Goal: Task Accomplishment & Management: Manage account settings

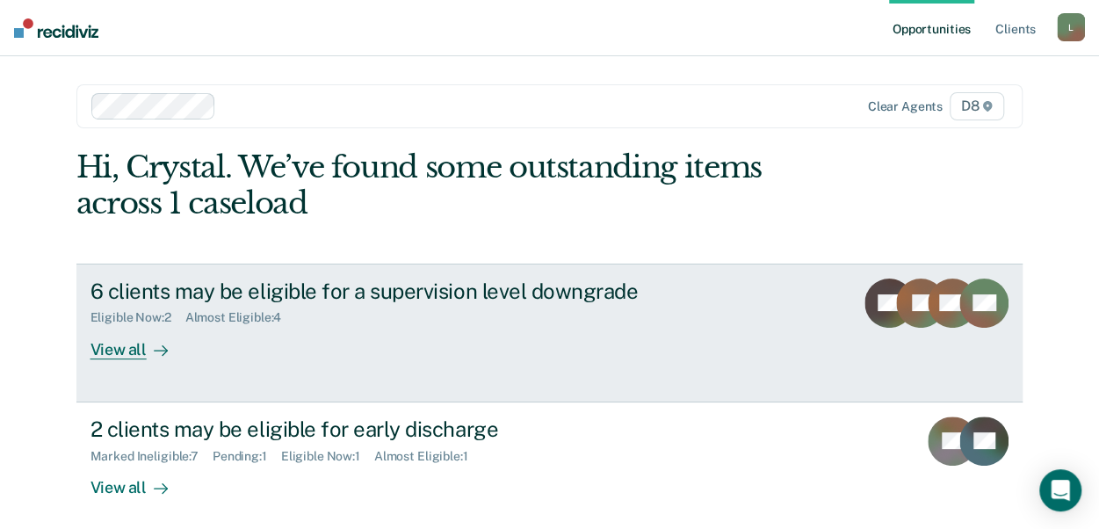
click at [114, 349] on div "View all" at bounding box center [140, 342] width 98 height 34
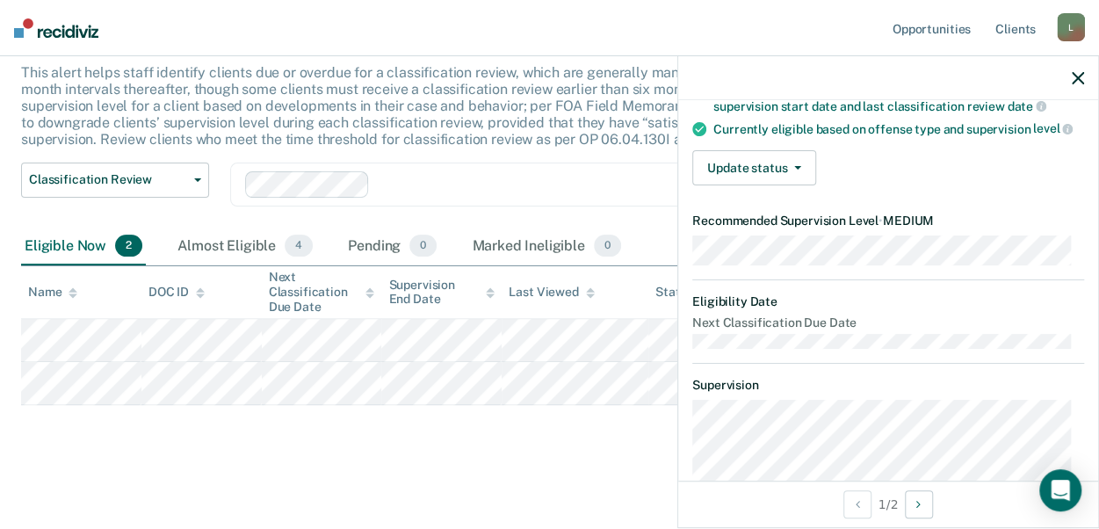
scroll to position [88, 0]
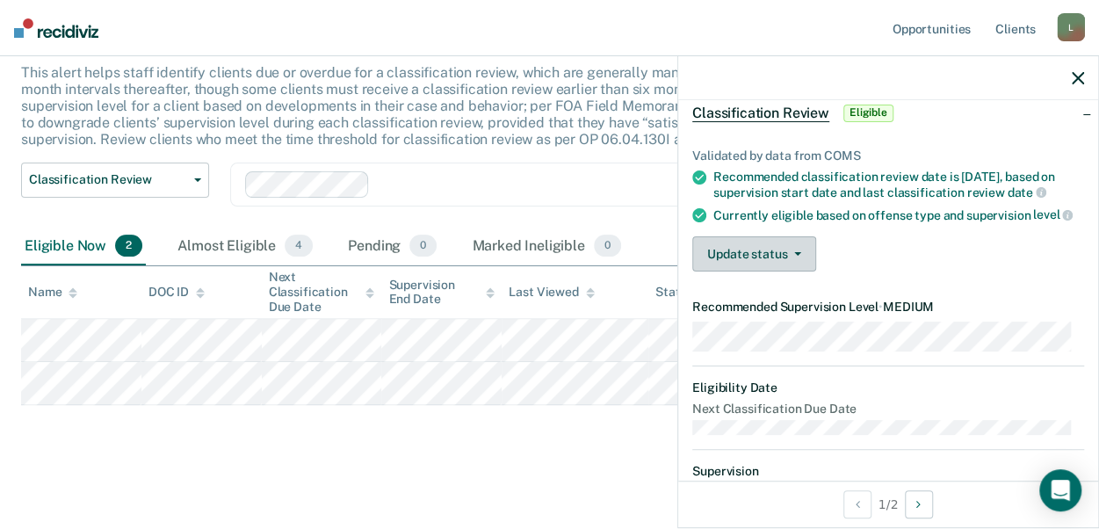
click at [777, 264] on button "Update status" at bounding box center [754, 253] width 124 height 35
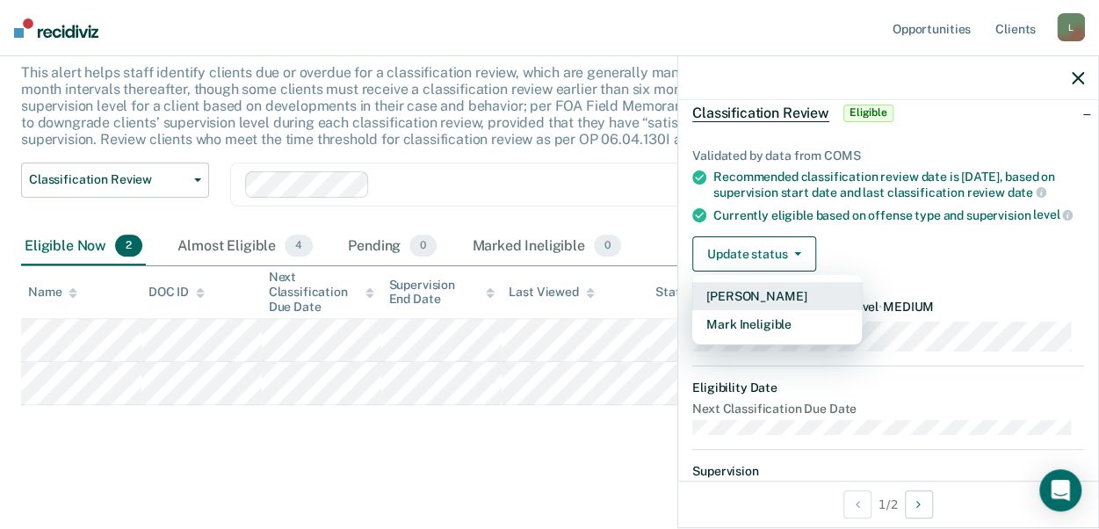
click at [748, 301] on button "[PERSON_NAME]" at bounding box center [777, 296] width 170 height 28
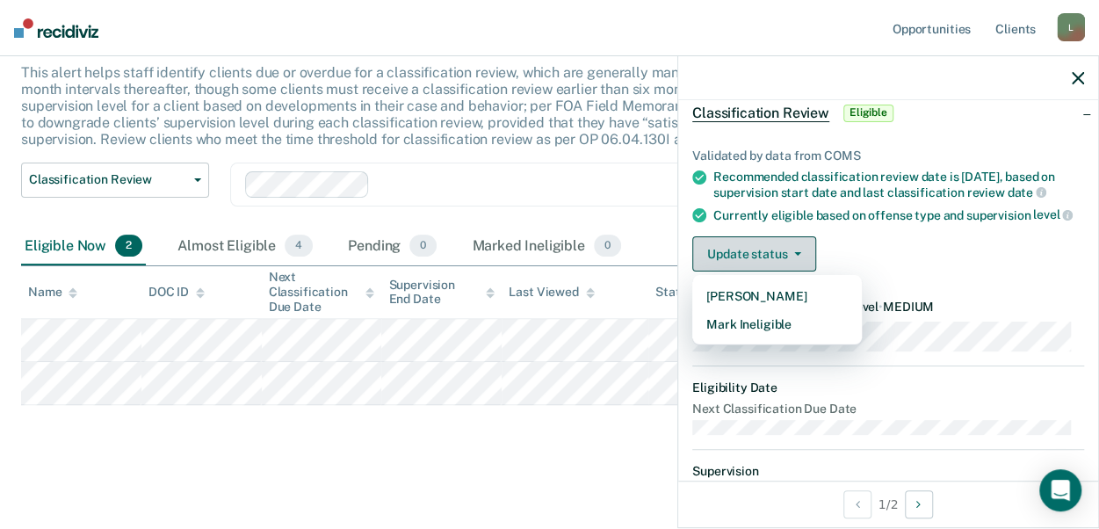
scroll to position [65, 0]
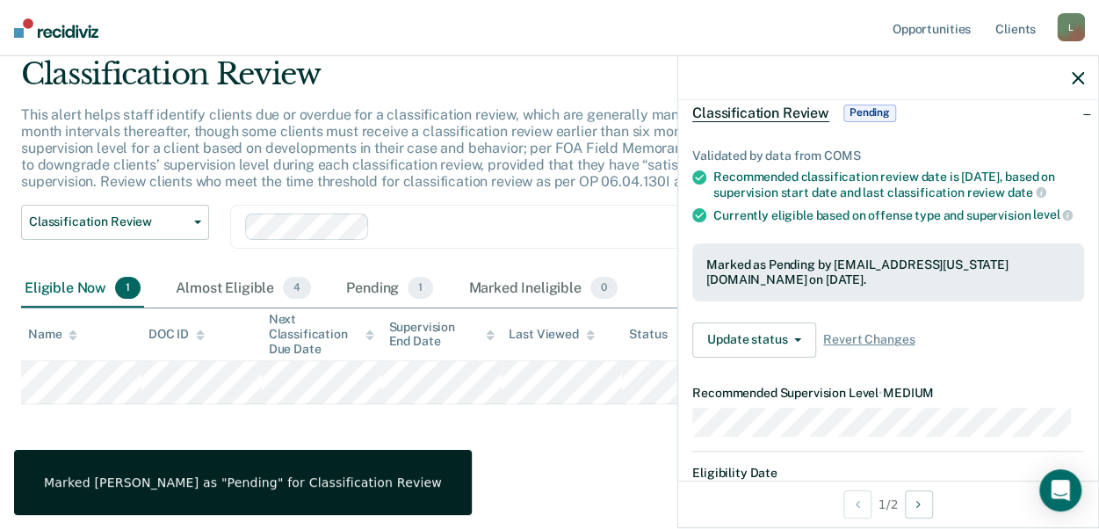
click at [1078, 83] on icon "button" at bounding box center [1078, 78] width 12 height 12
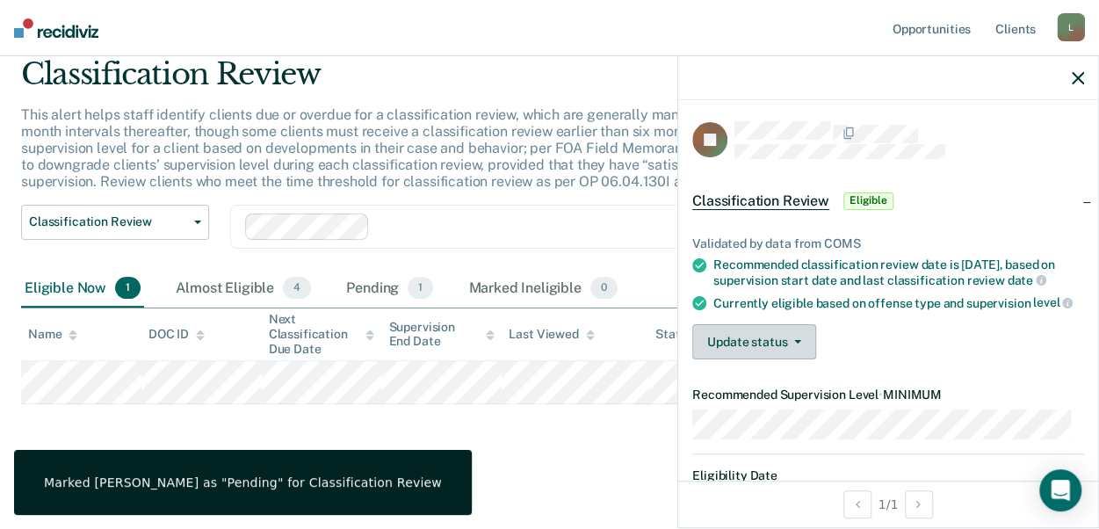
click at [771, 359] on button "Update status" at bounding box center [754, 341] width 124 height 35
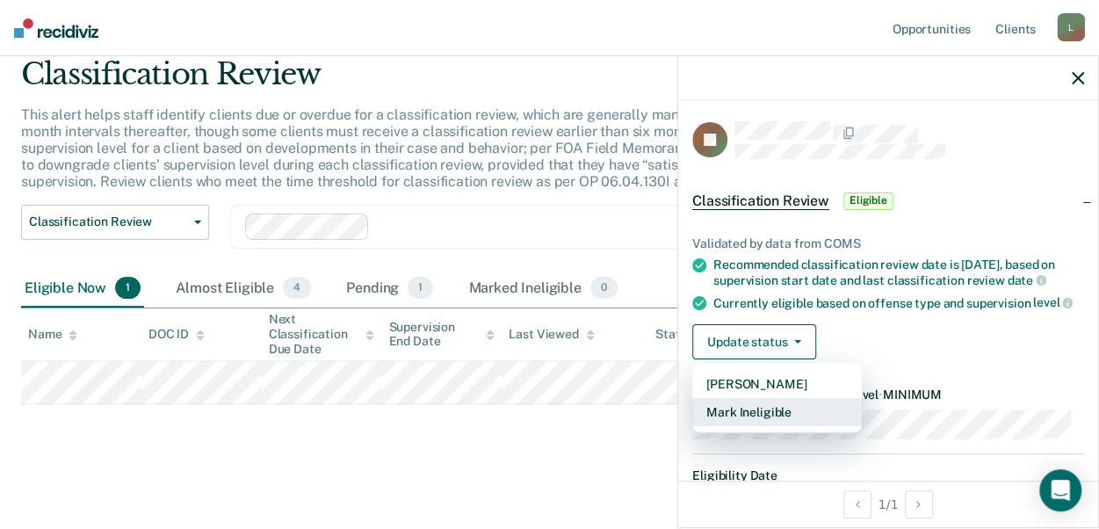
click at [750, 426] on button "Mark Ineligible" at bounding box center [777, 412] width 170 height 28
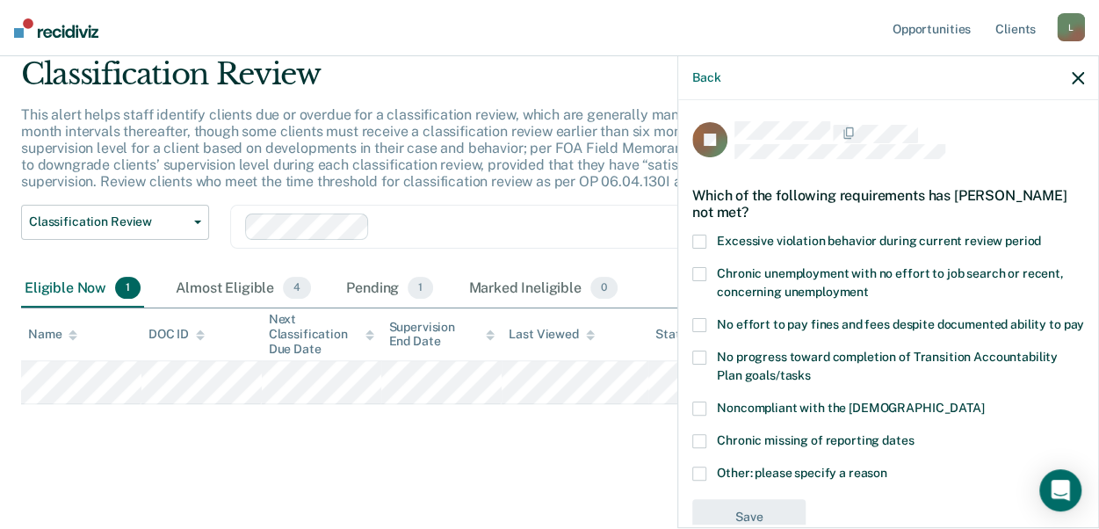
click at [699, 239] on span at bounding box center [699, 242] width 14 height 14
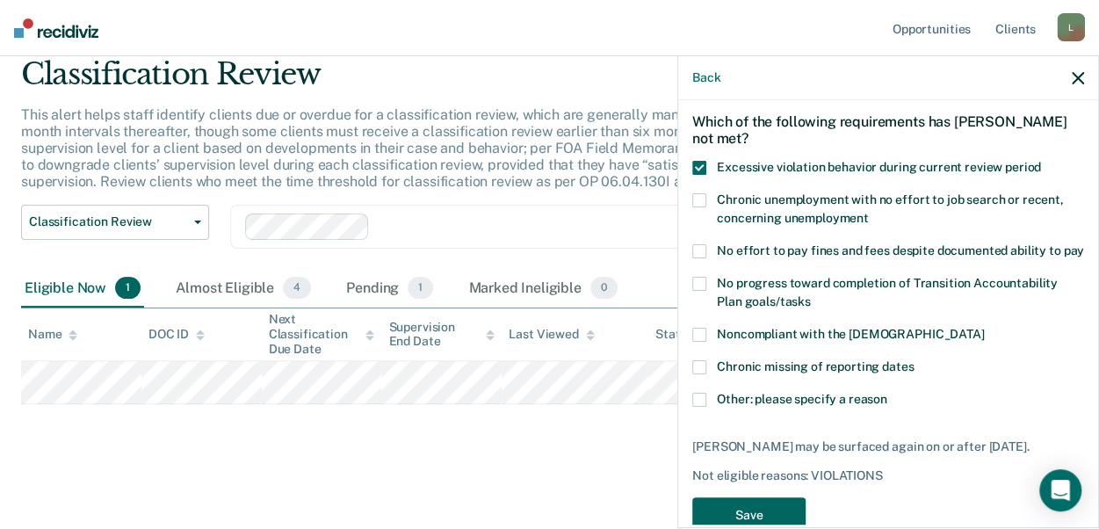
scroll to position [129, 0]
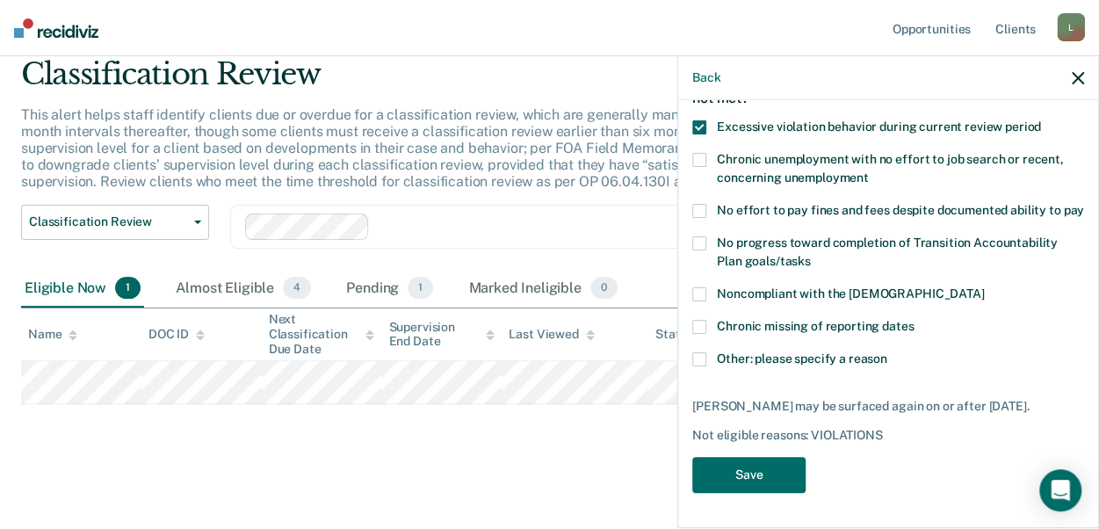
click at [700, 303] on label "Noncompliant with the [DEMOGRAPHIC_DATA]" at bounding box center [888, 296] width 392 height 18
click at [703, 361] on span at bounding box center [699, 359] width 14 height 14
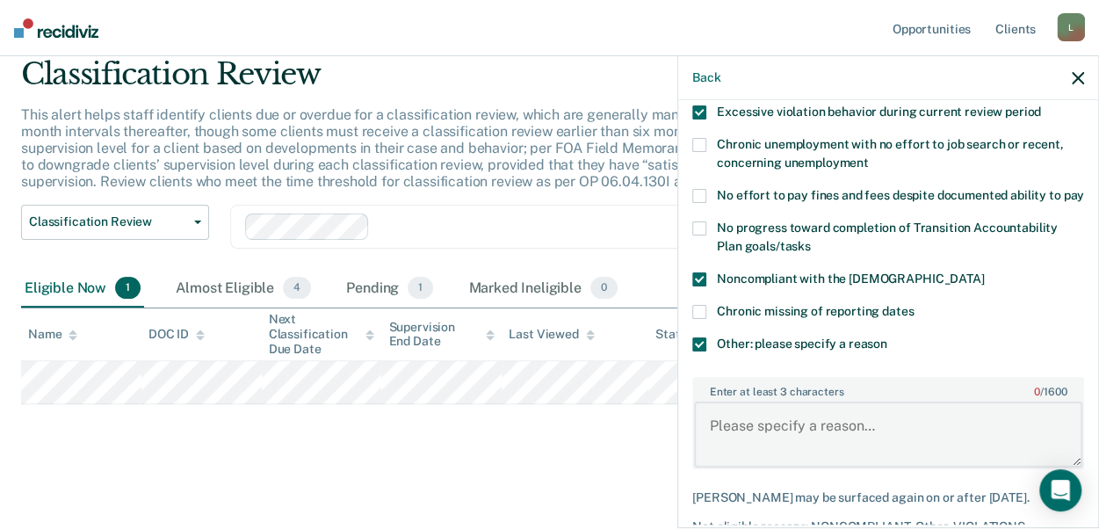
drag, startPoint x: 741, startPoint y: 438, endPoint x: 773, endPoint y: 433, distance: 32.9
click at [742, 436] on textarea "Enter at least 3 characters 0 / 1600" at bounding box center [888, 434] width 388 height 65
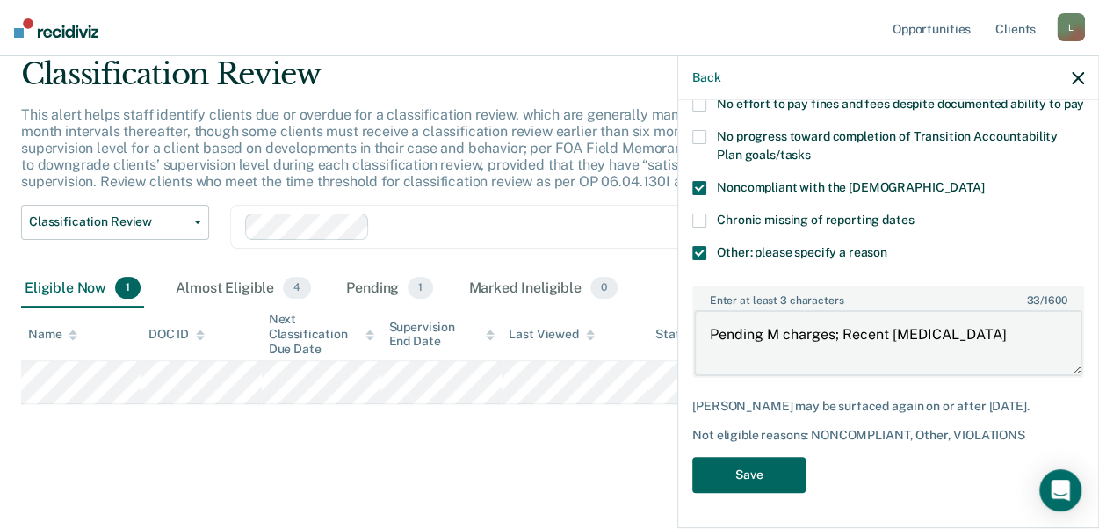
type textarea "Pending M charges; Recent [MEDICAL_DATA]"
click at [742, 463] on button "Save" at bounding box center [748, 475] width 113 height 36
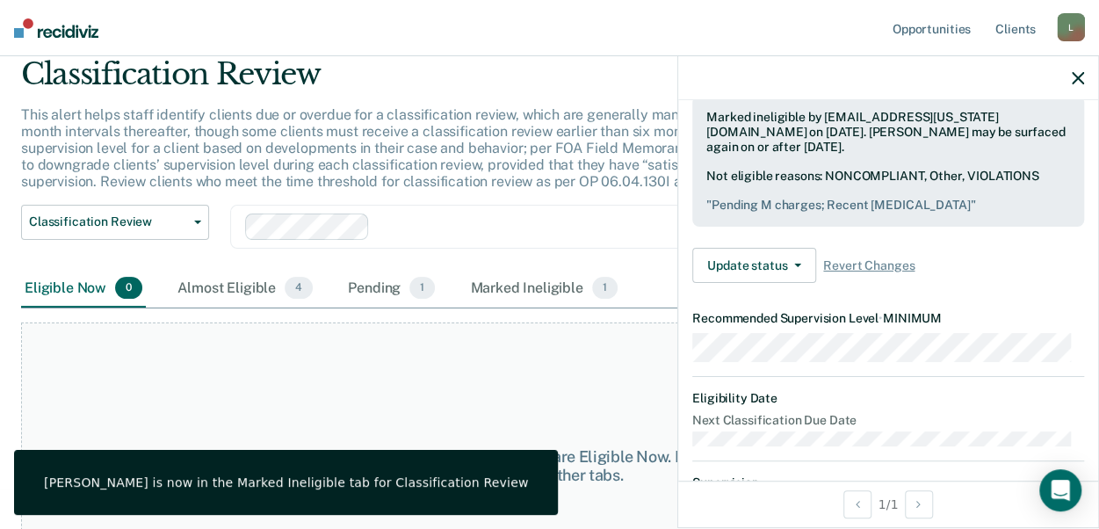
click at [1076, 79] on icon "button" at bounding box center [1078, 78] width 12 height 12
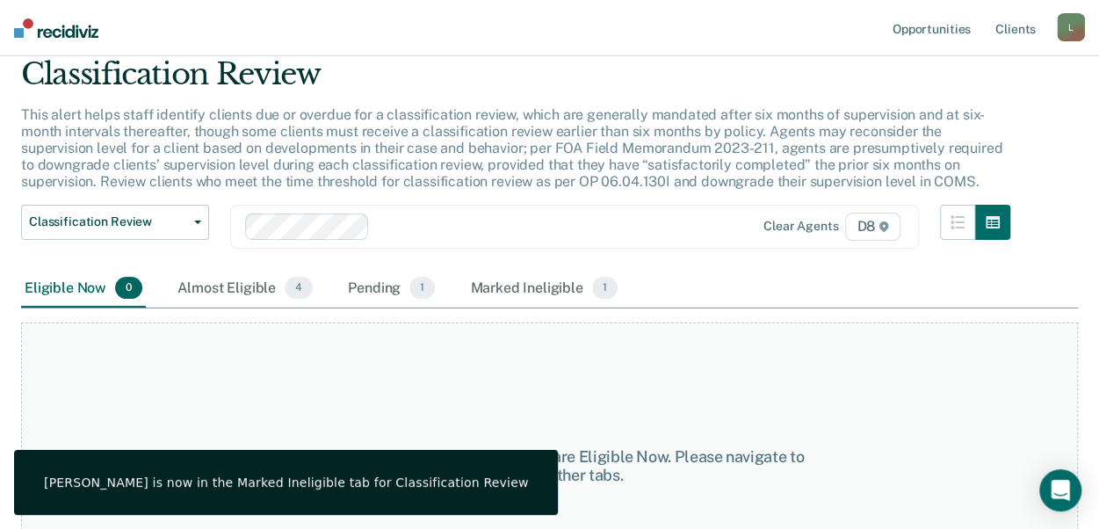
click at [30, 25] on img at bounding box center [56, 27] width 84 height 19
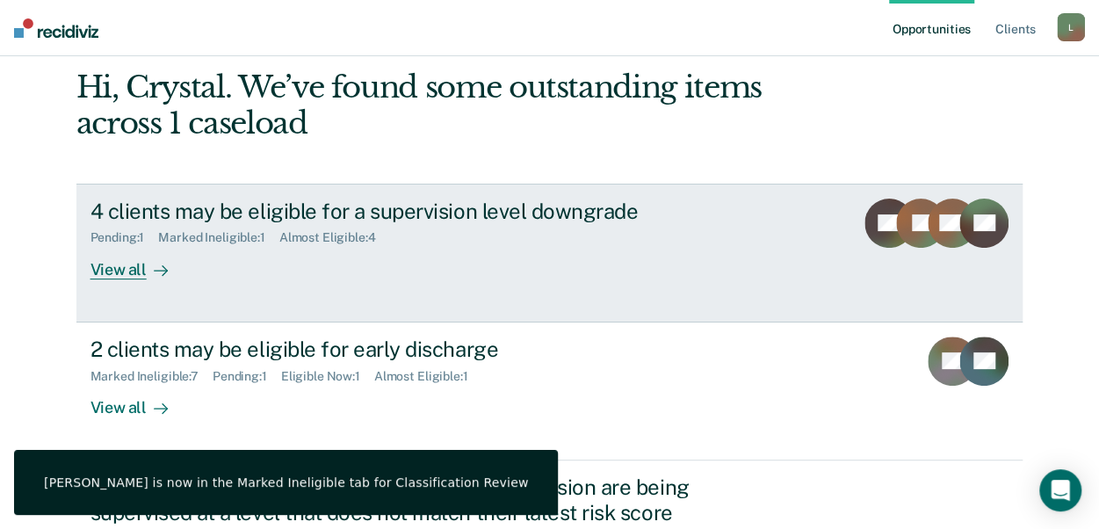
scroll to position [176, 0]
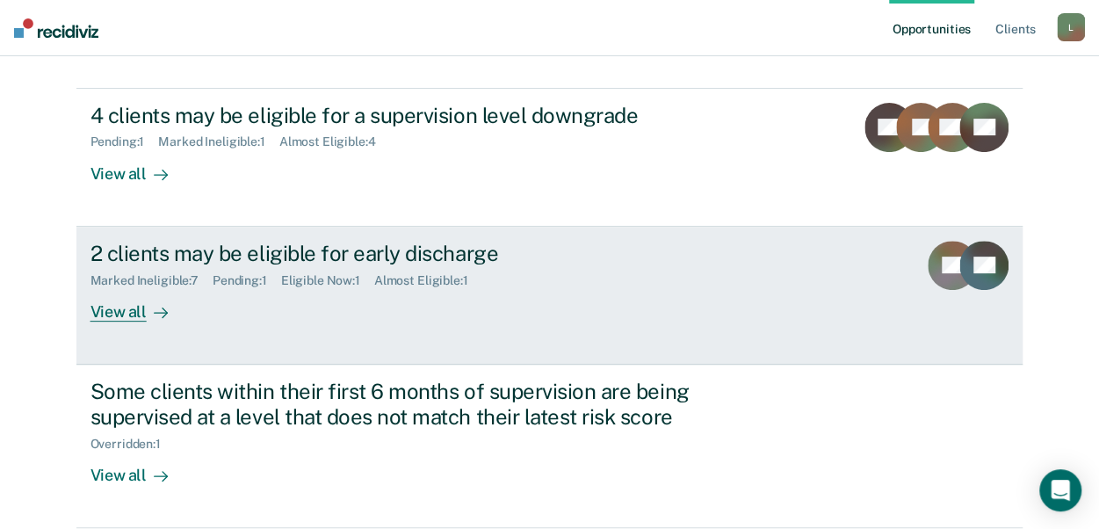
click at [123, 315] on div "View all" at bounding box center [140, 304] width 98 height 34
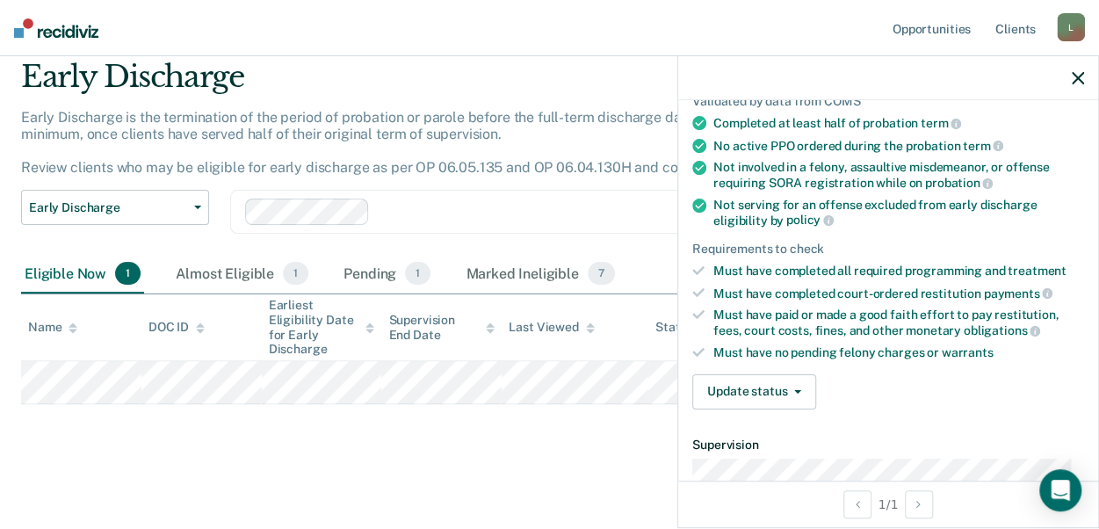
scroll to position [264, 0]
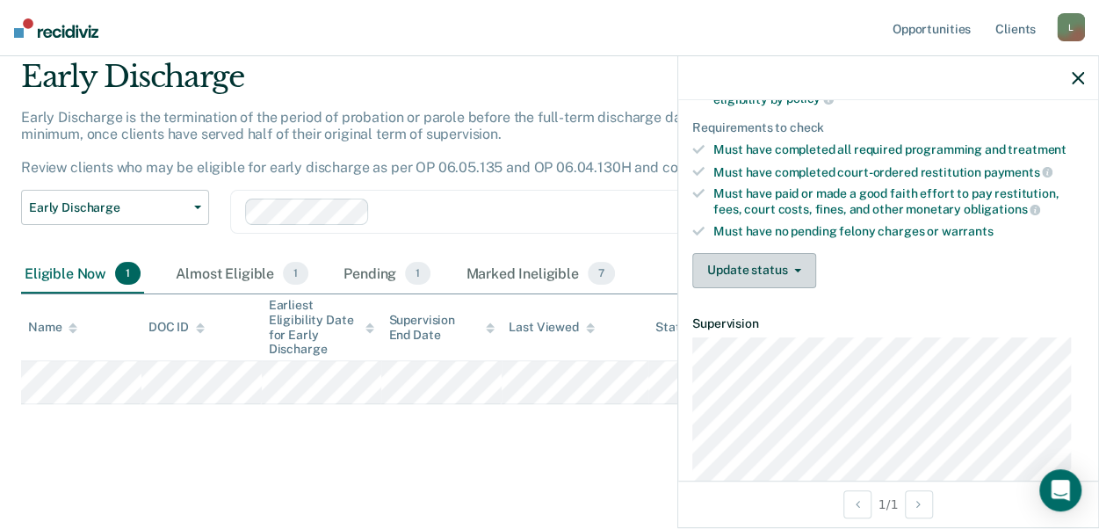
click at [779, 266] on button "Update status" at bounding box center [754, 270] width 124 height 35
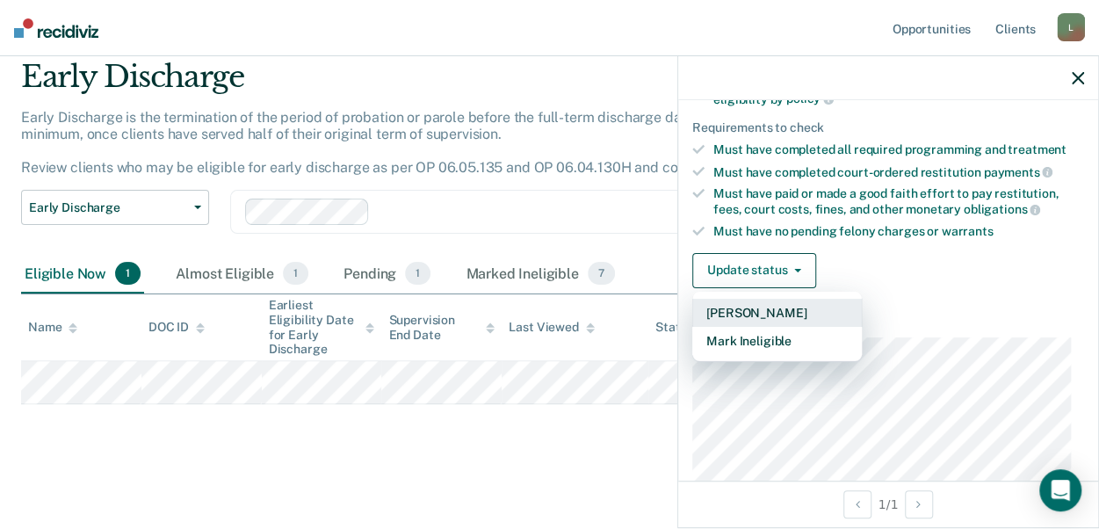
click at [726, 301] on button "[PERSON_NAME]" at bounding box center [777, 313] width 170 height 28
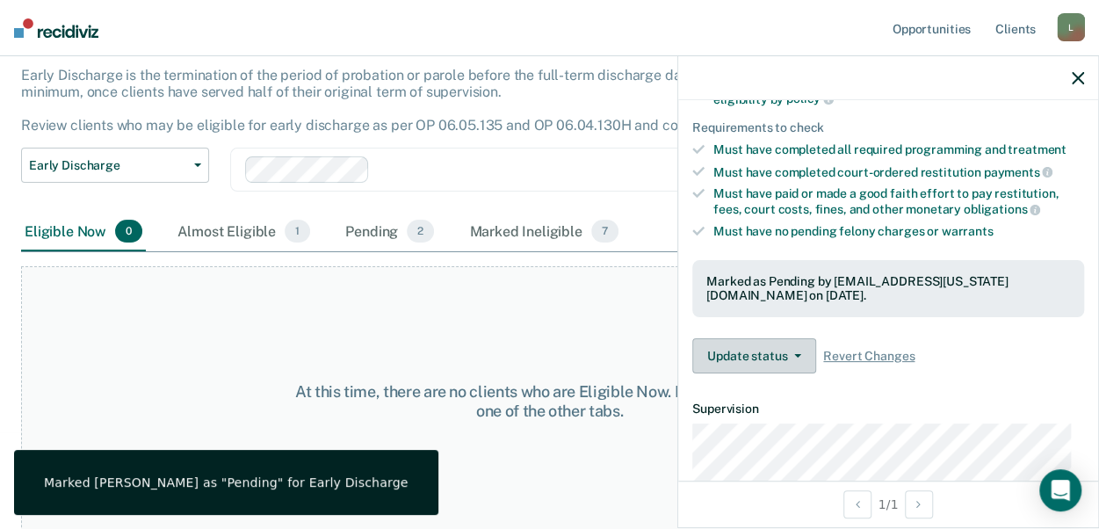
scroll to position [109, 0]
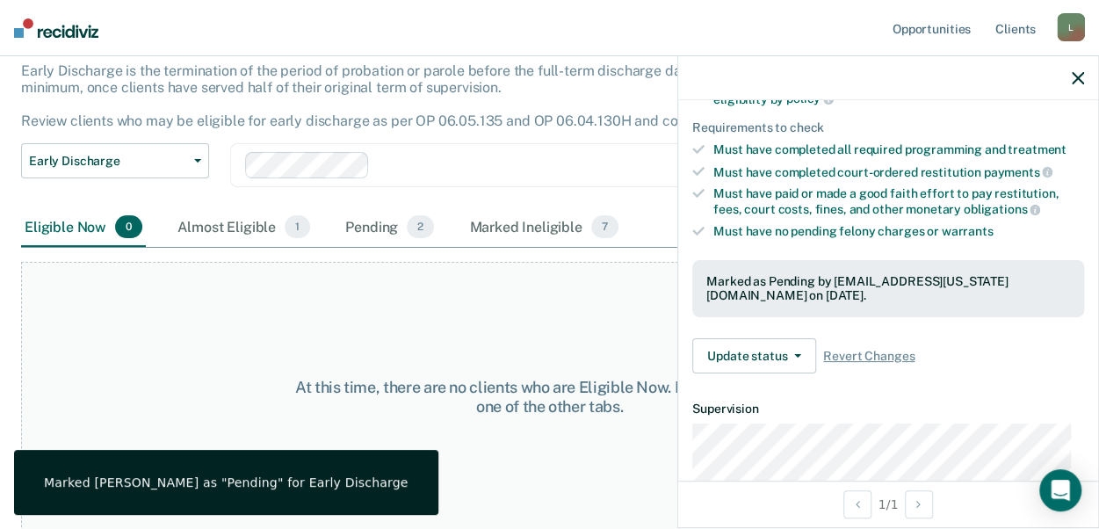
click at [1085, 75] on div at bounding box center [888, 78] width 420 height 44
click at [1077, 75] on icon "button" at bounding box center [1078, 78] width 12 height 12
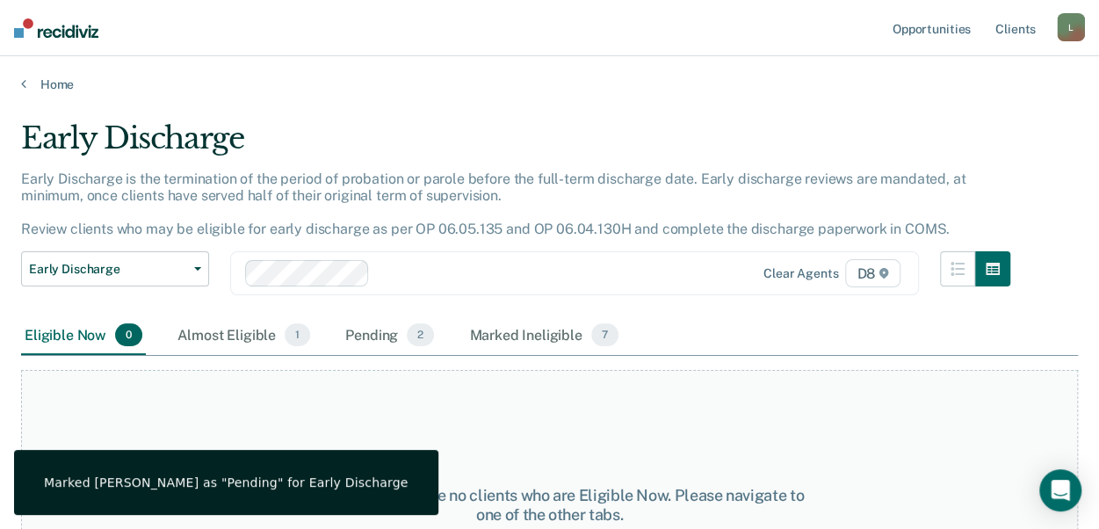
scroll to position [0, 0]
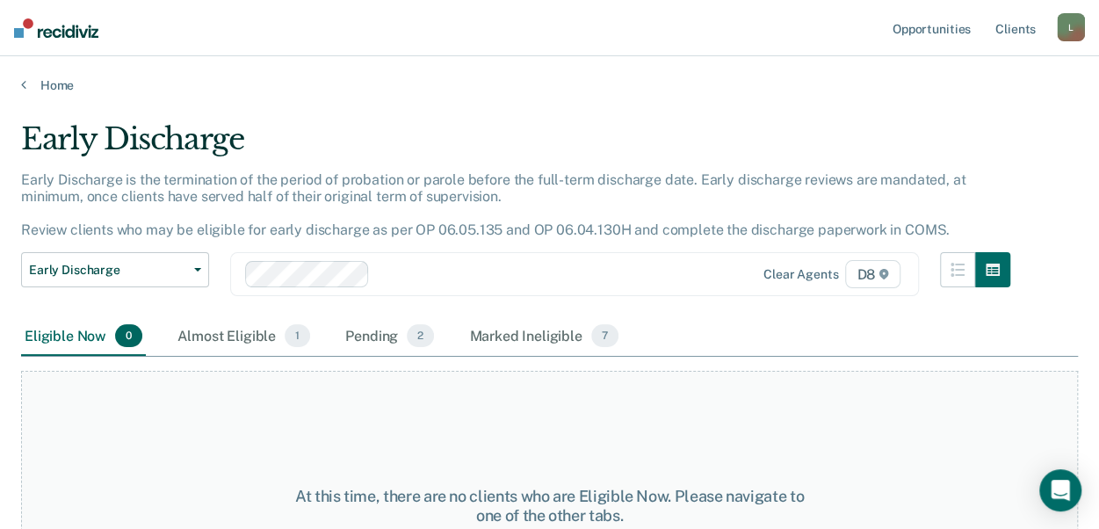
click at [47, 24] on img at bounding box center [56, 27] width 84 height 19
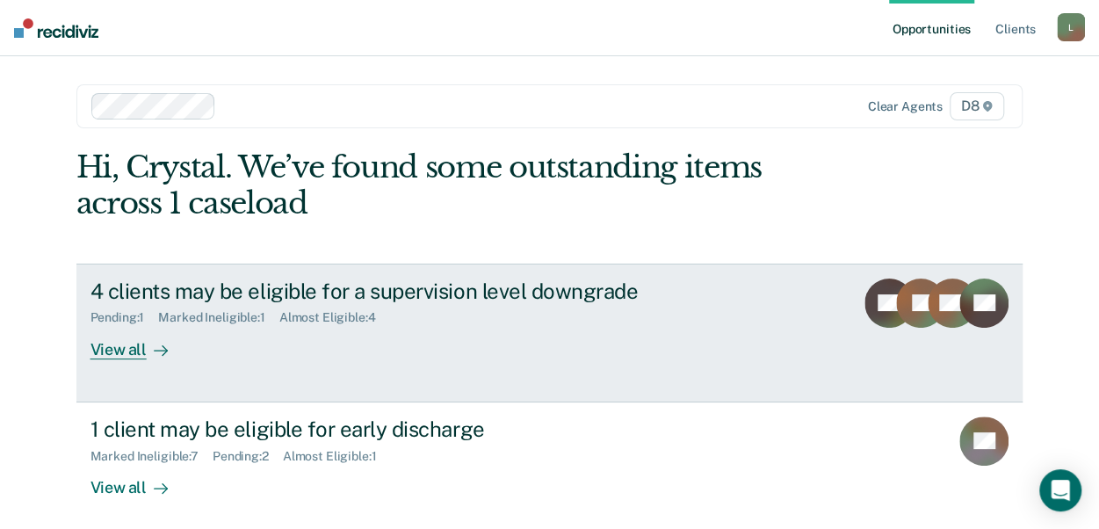
scroll to position [243, 0]
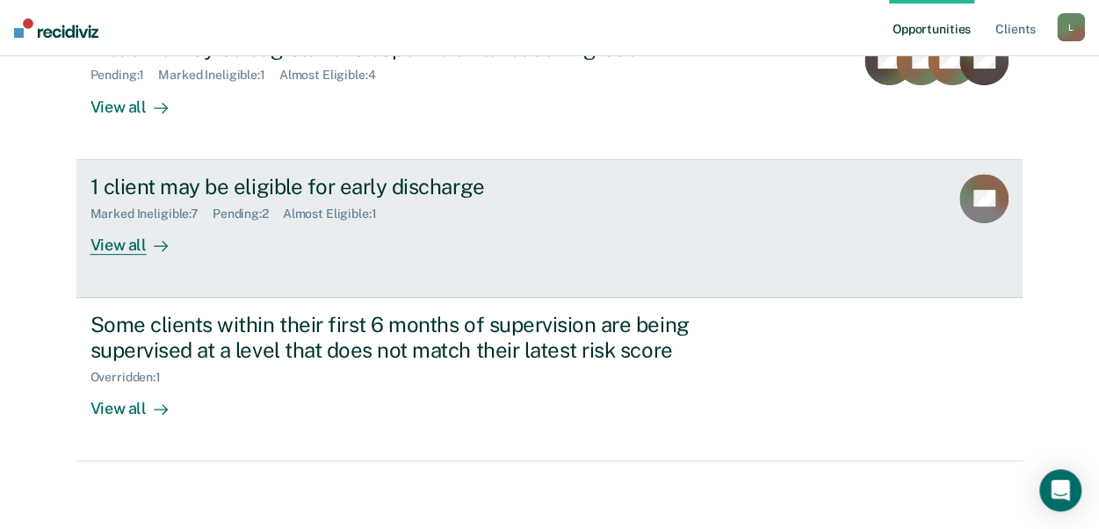
click at [105, 243] on div "View all" at bounding box center [140, 238] width 98 height 34
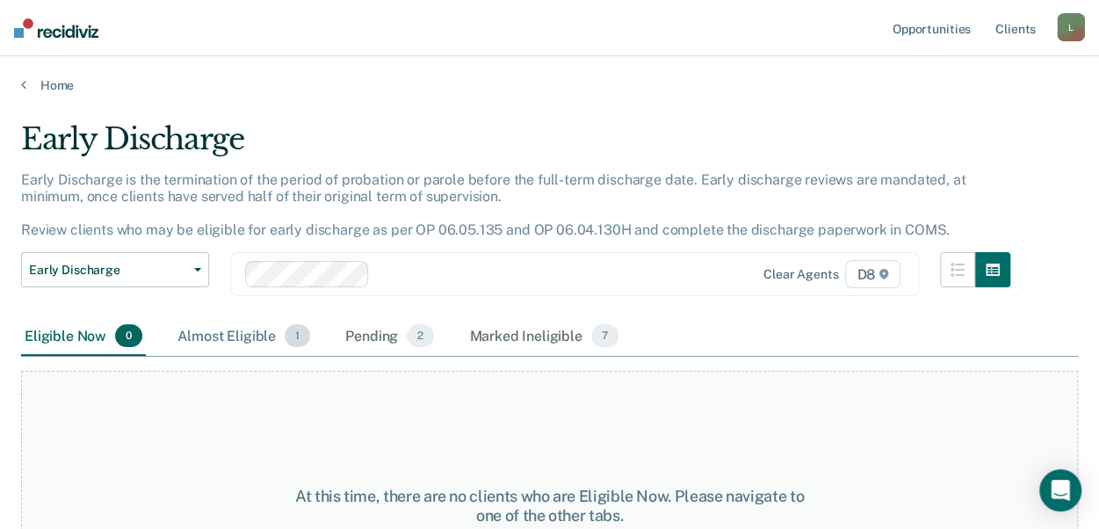
click at [244, 334] on div "Almost Eligible 1" at bounding box center [244, 336] width 140 height 39
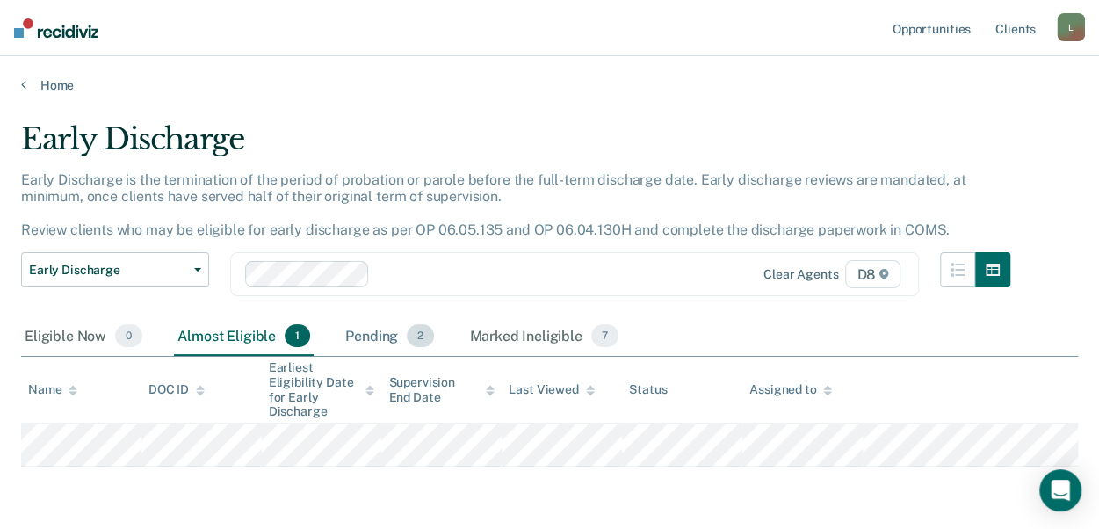
click at [367, 335] on div "Pending 2" at bounding box center [390, 336] width 96 height 39
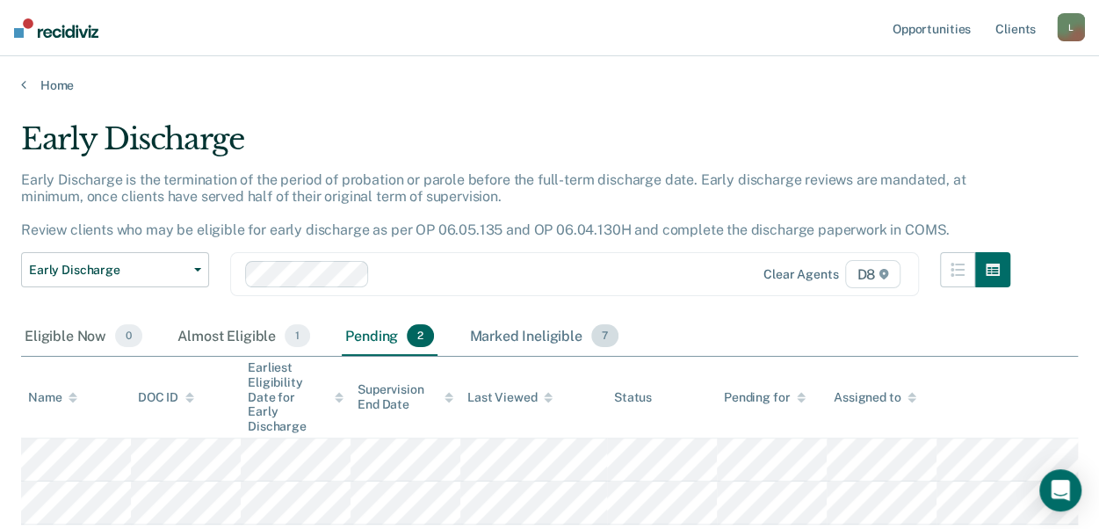
click at [561, 338] on div "Marked Ineligible 7" at bounding box center [544, 336] width 156 height 39
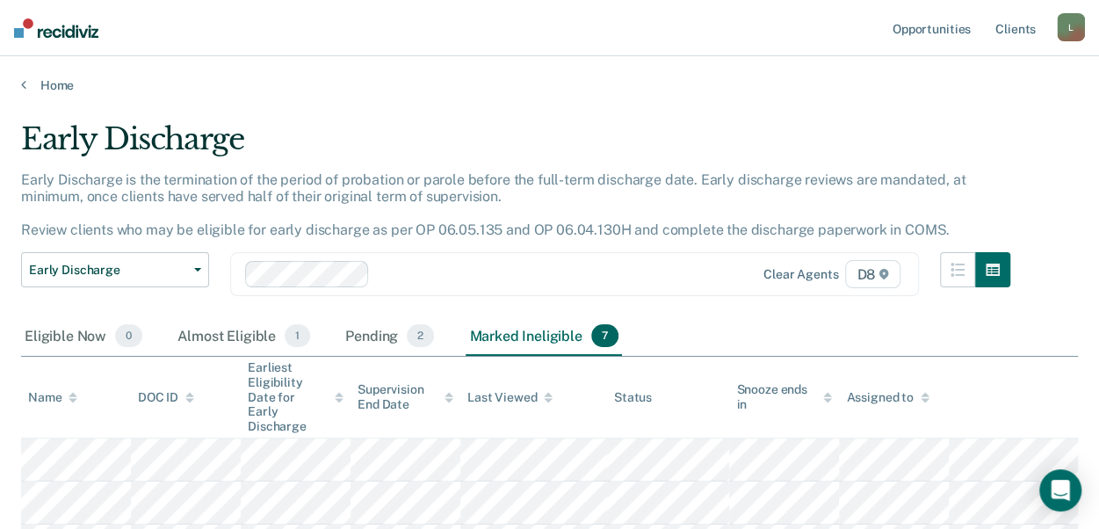
click at [35, 33] on img at bounding box center [56, 27] width 84 height 19
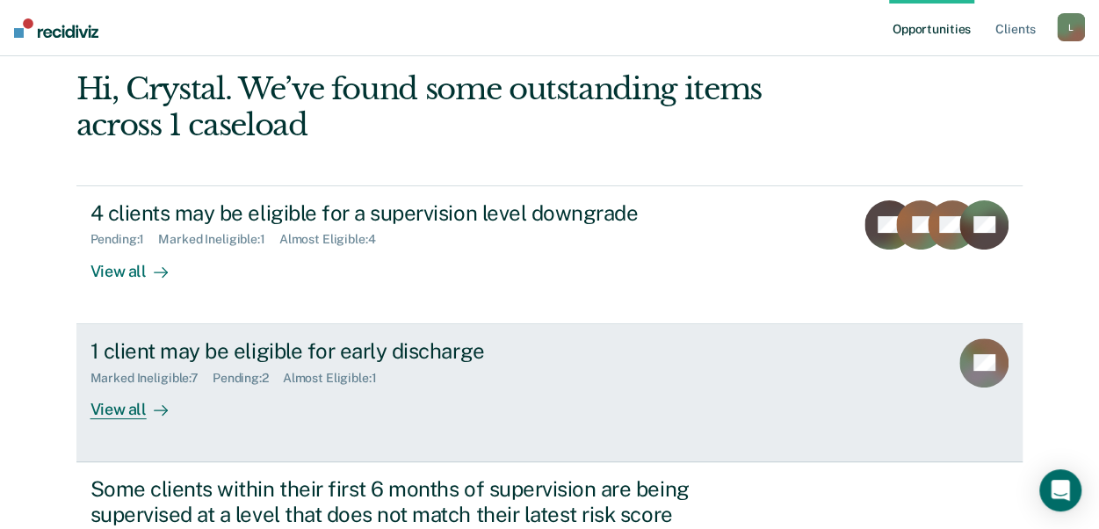
scroll to position [243, 0]
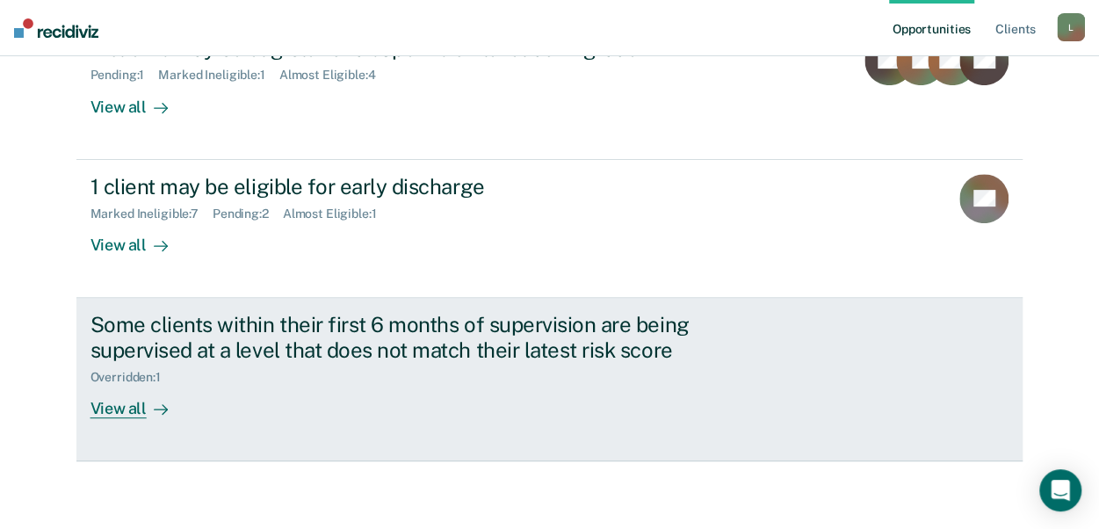
click at [127, 409] on div "View all" at bounding box center [140, 401] width 98 height 34
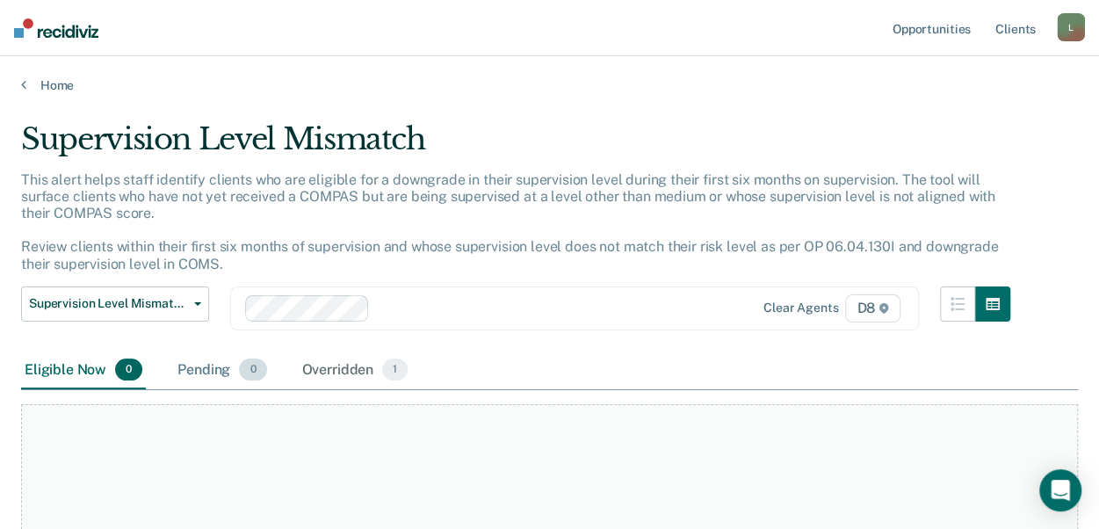
click at [227, 368] on div "Pending 0" at bounding box center [222, 370] width 96 height 39
click at [322, 373] on div "Overridden 1" at bounding box center [355, 370] width 113 height 39
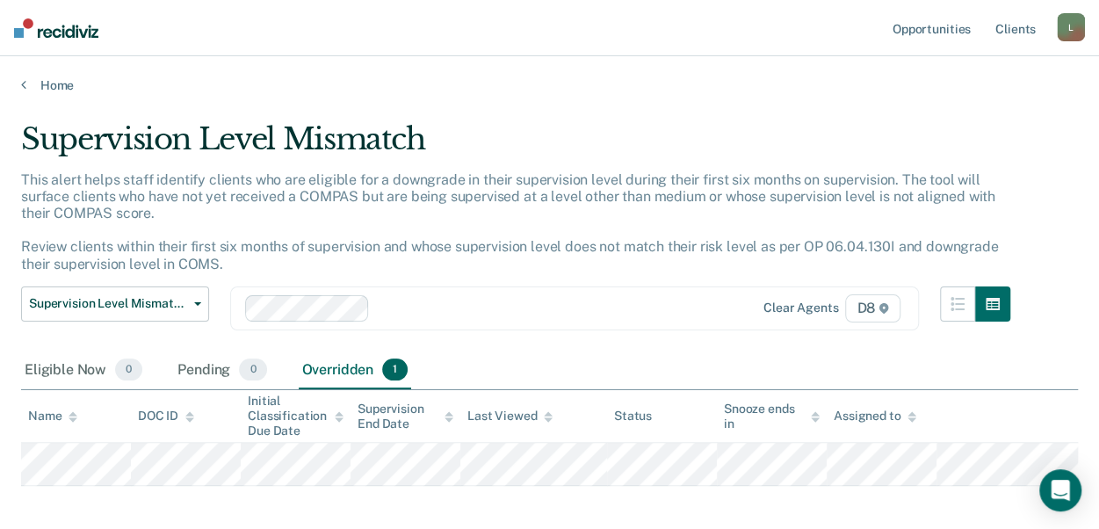
click at [418, 163] on div "Supervision Level Mismatch" at bounding box center [515, 146] width 989 height 50
